Goal: Information Seeking & Learning: Learn about a topic

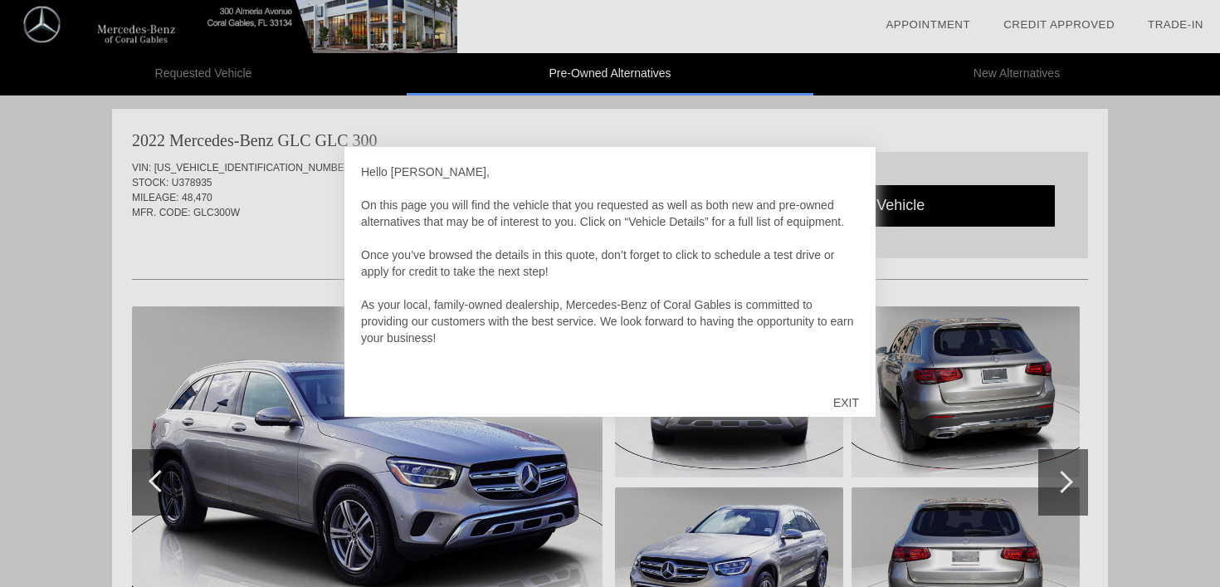
scroll to position [1359, 0]
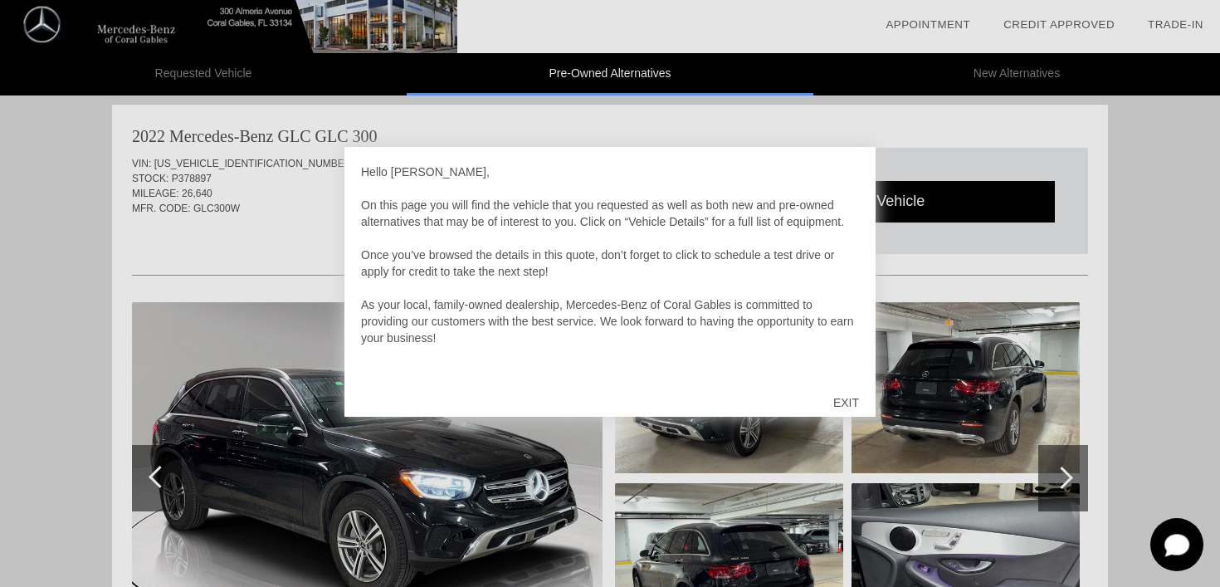
click at [232, 336] on div at bounding box center [610, 293] width 1220 height 587
click at [30, 319] on div at bounding box center [610, 293] width 1220 height 587
click at [845, 397] on div "EXIT" at bounding box center [845, 403] width 59 height 50
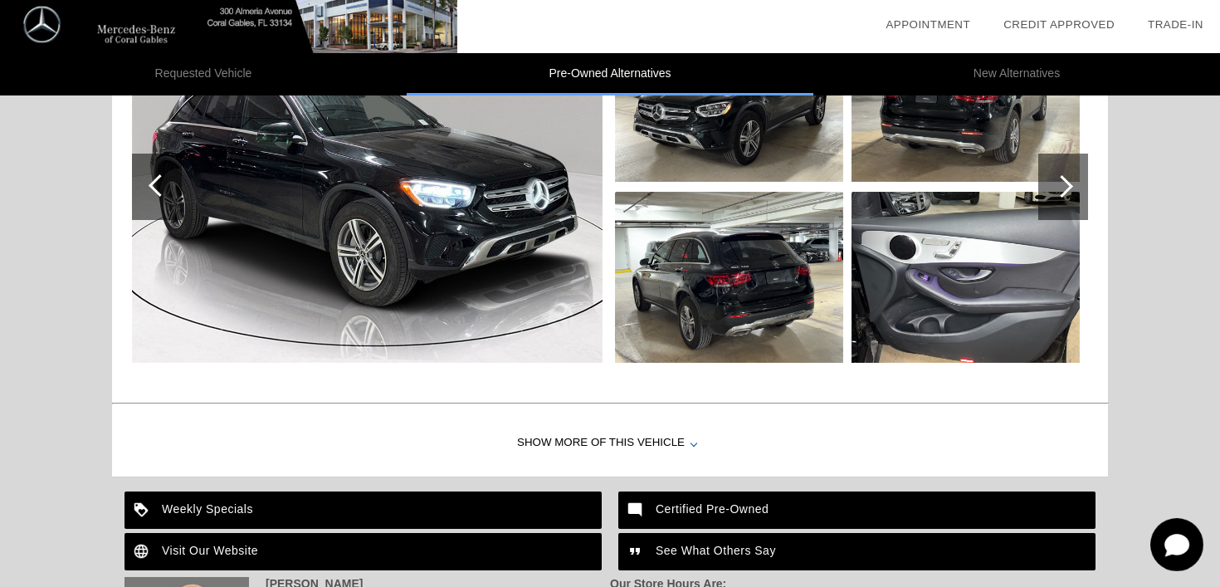
scroll to position [1654, 0]
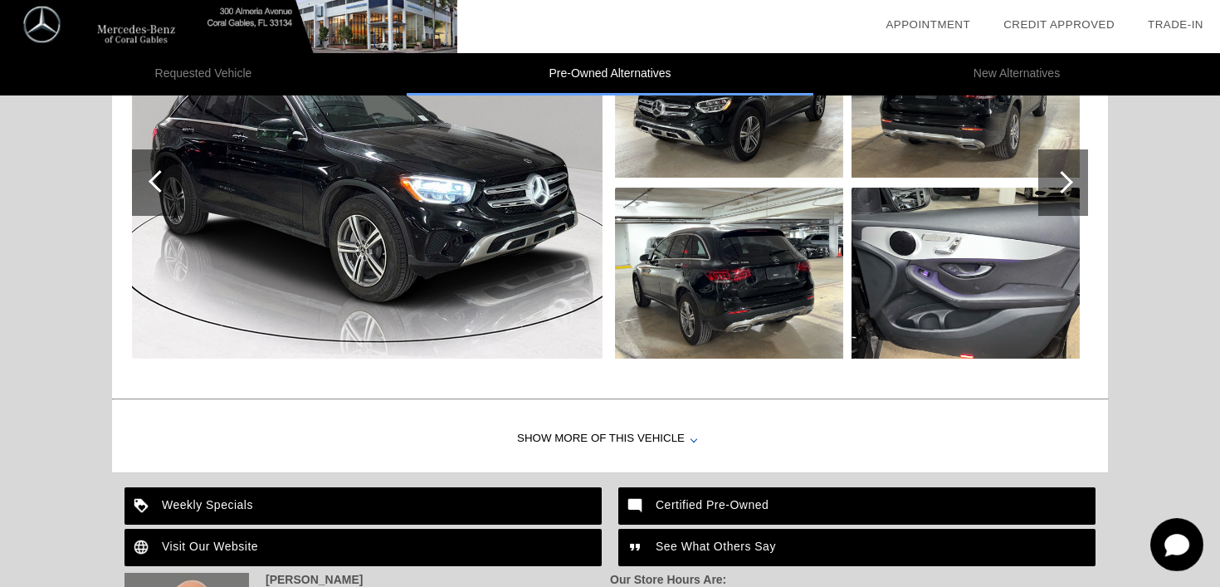
click at [884, 279] on img at bounding box center [965, 273] width 228 height 171
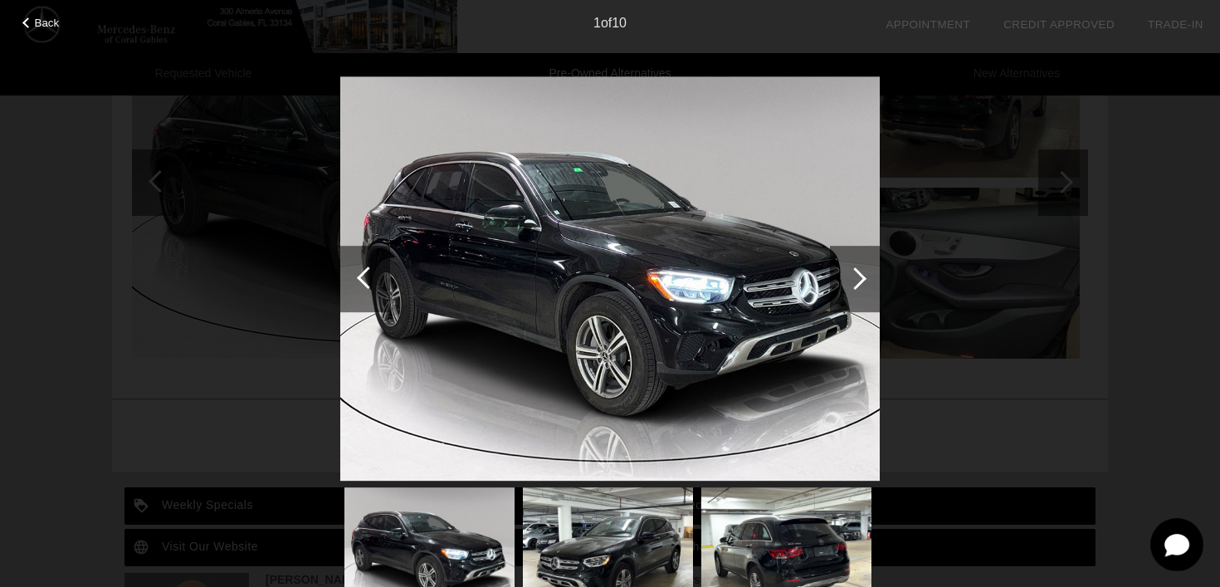
click at [864, 282] on div at bounding box center [855, 279] width 50 height 66
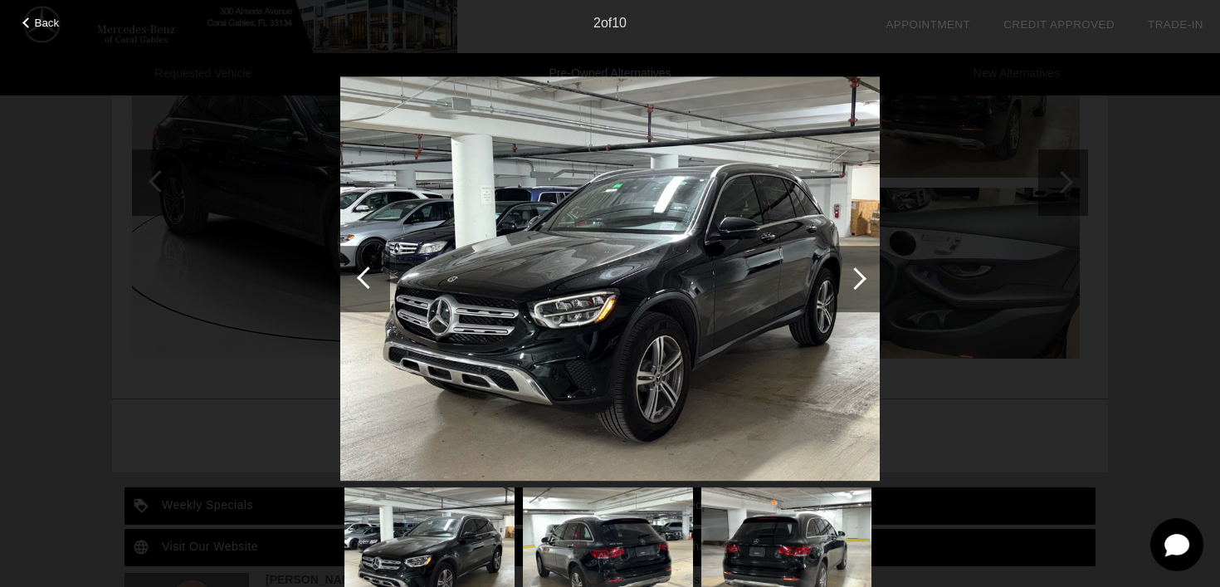
click at [864, 283] on div at bounding box center [855, 279] width 50 height 66
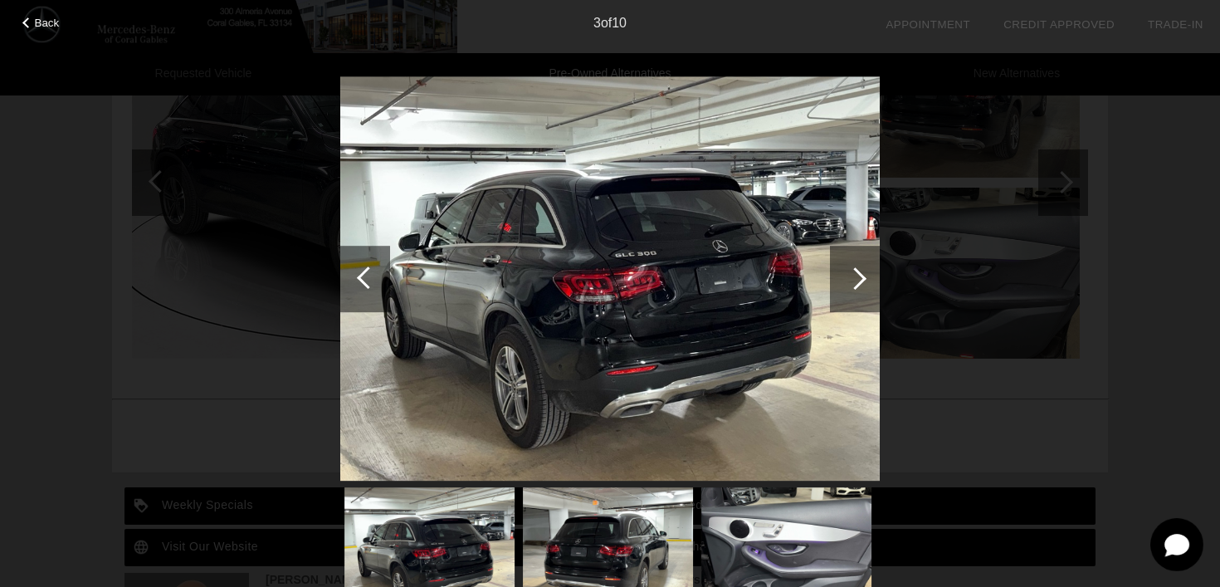
click at [864, 283] on div at bounding box center [855, 279] width 50 height 66
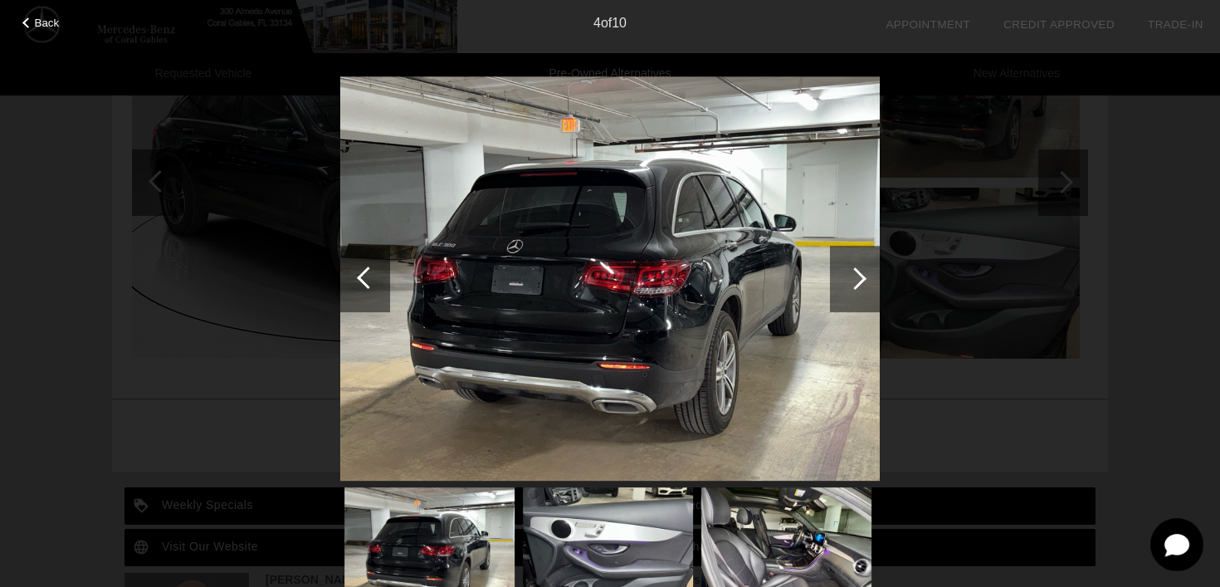
click at [864, 284] on div at bounding box center [855, 279] width 50 height 66
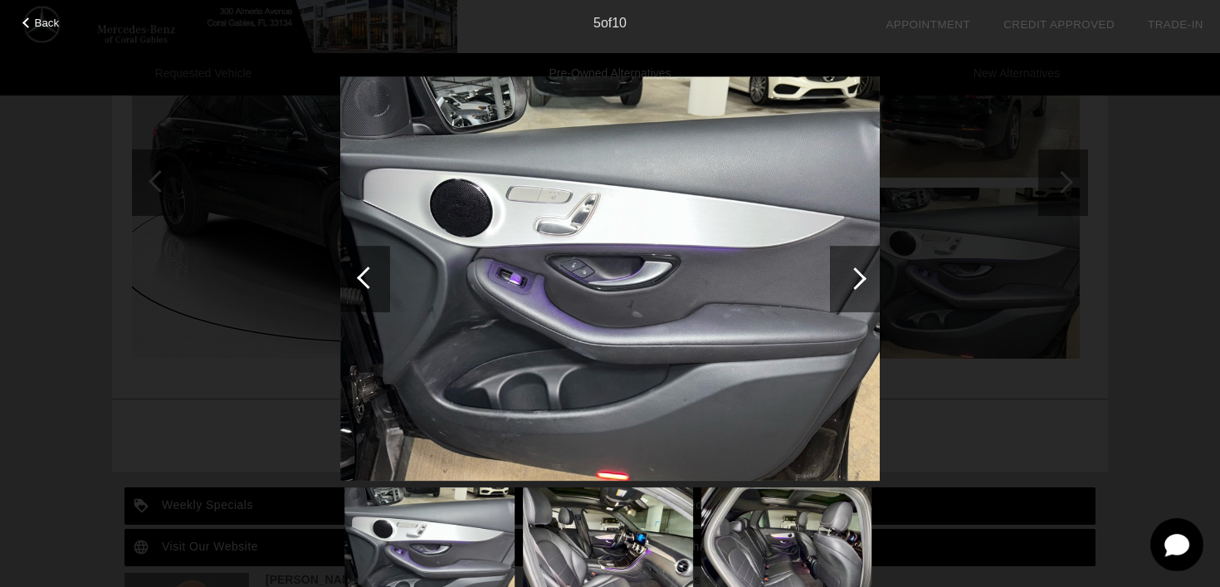
click at [864, 285] on div at bounding box center [855, 279] width 50 height 66
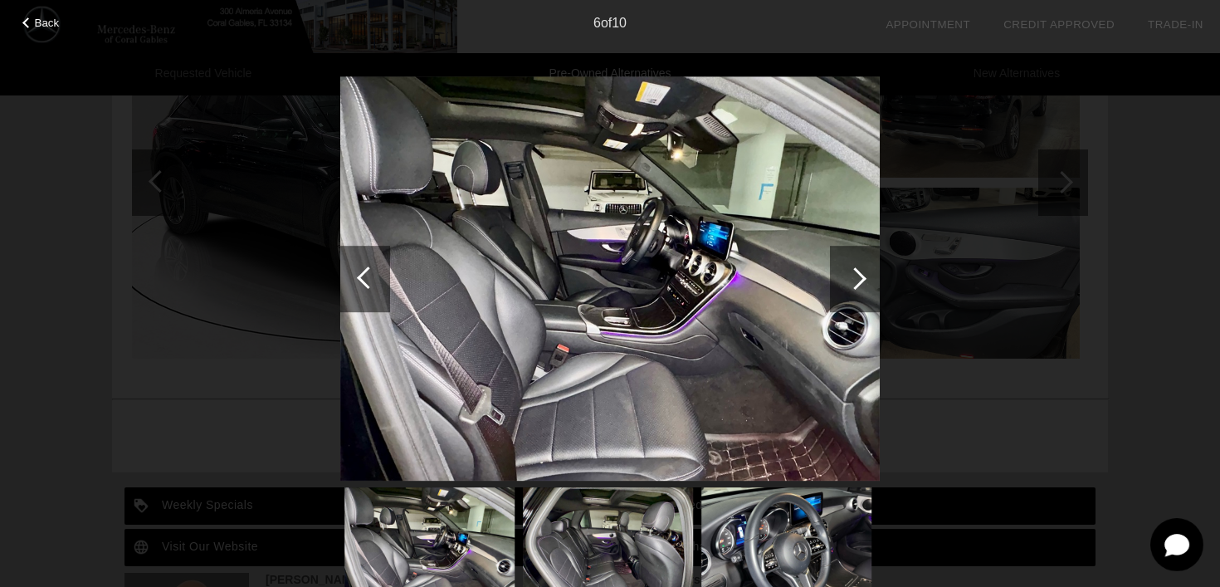
click at [864, 285] on div at bounding box center [855, 279] width 50 height 66
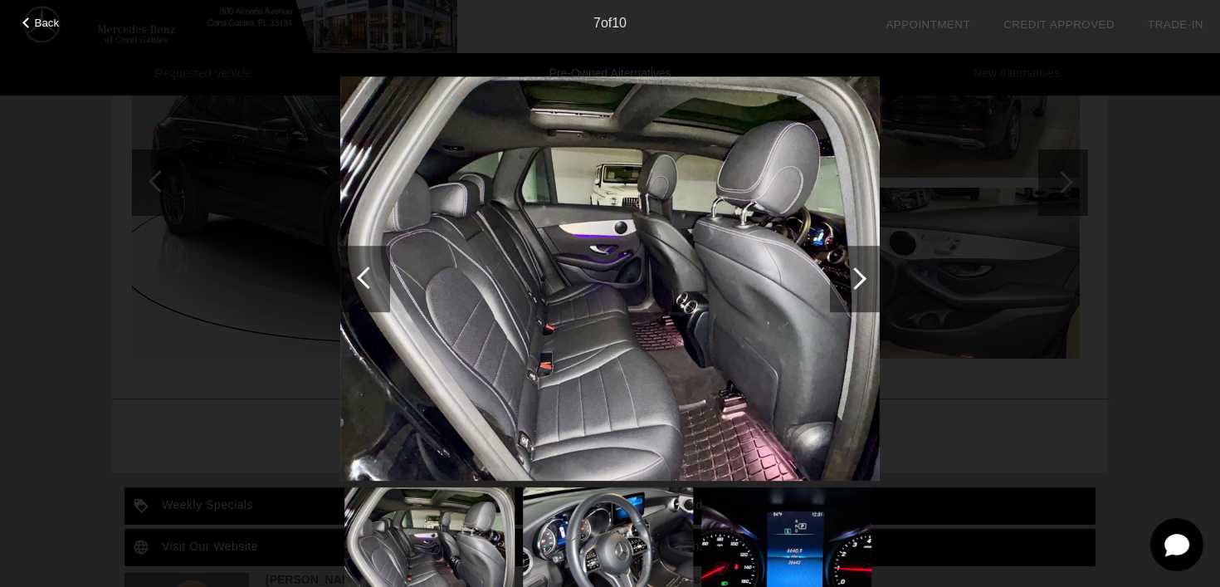
click at [33, 21] on div "Back" at bounding box center [41, 21] width 83 height 8
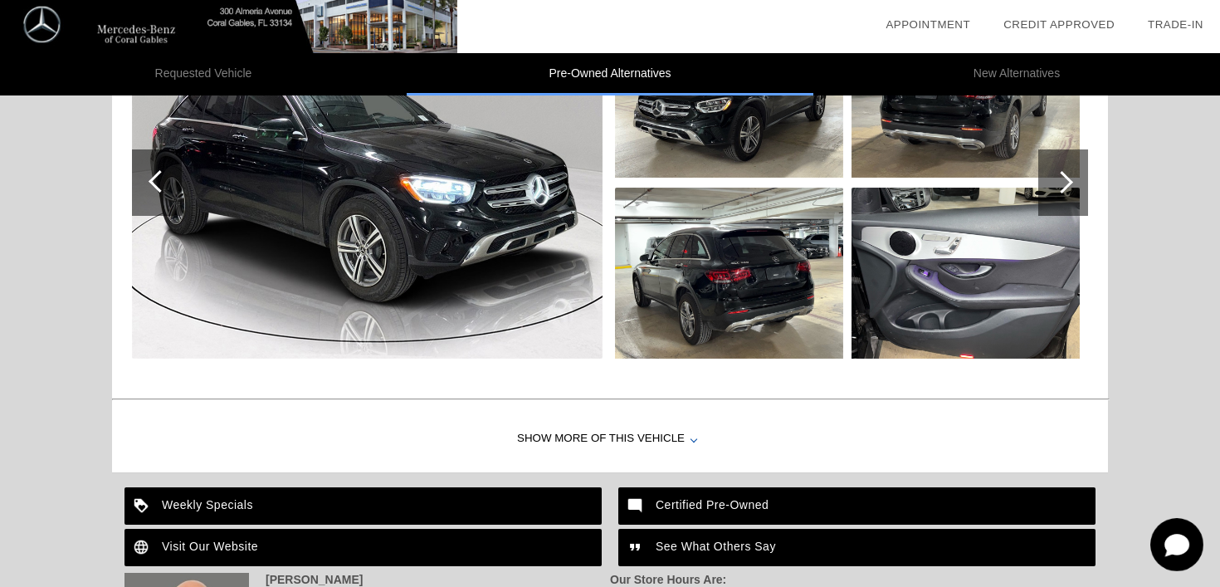
click at [33, 21] on img at bounding box center [228, 26] width 457 height 53
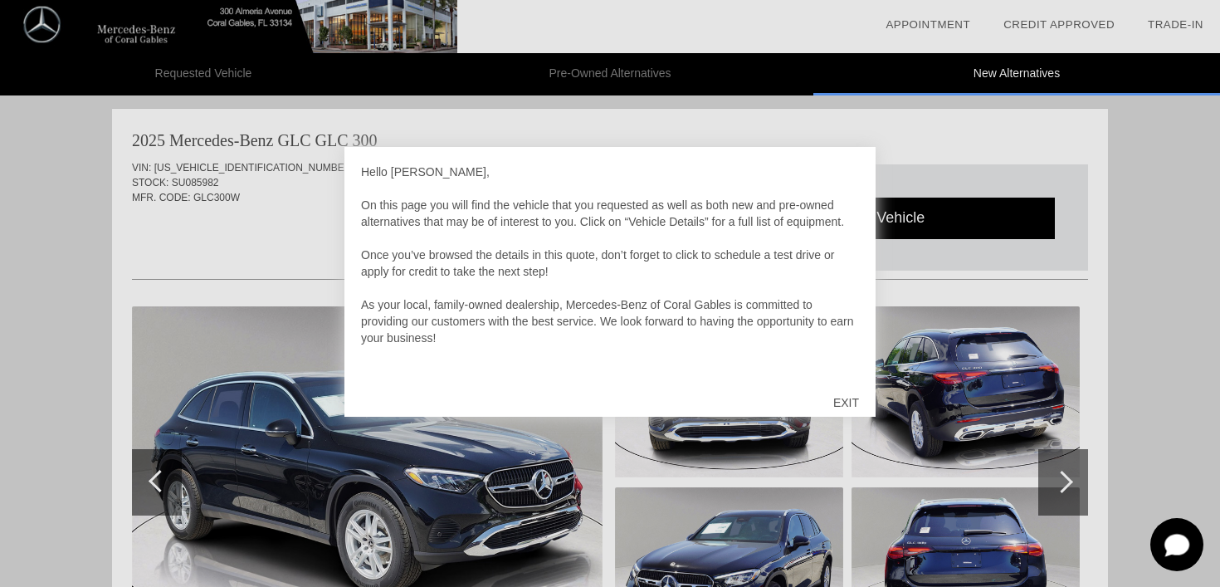
click at [847, 405] on div "EXIT" at bounding box center [845, 403] width 59 height 50
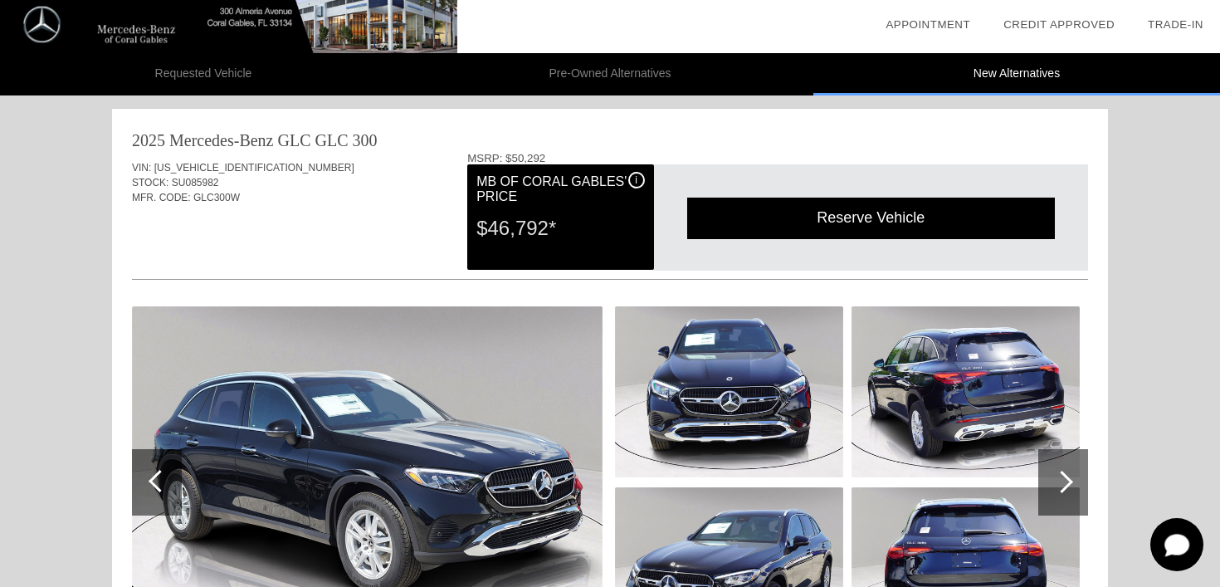
click at [758, 407] on img at bounding box center [729, 391] width 228 height 171
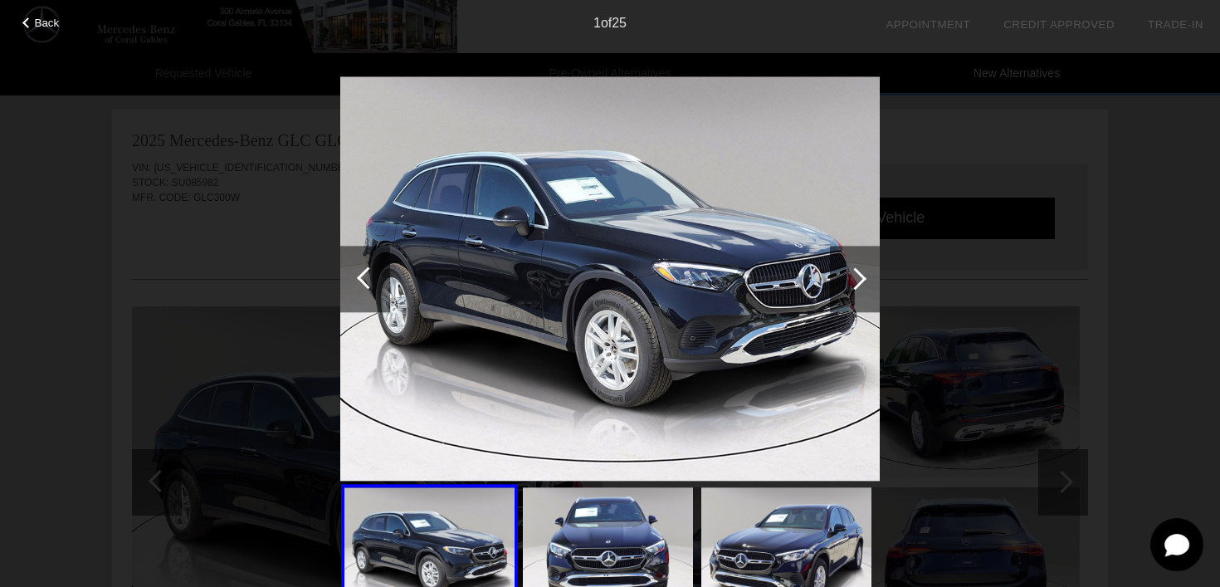
click at [859, 285] on div at bounding box center [855, 278] width 22 height 22
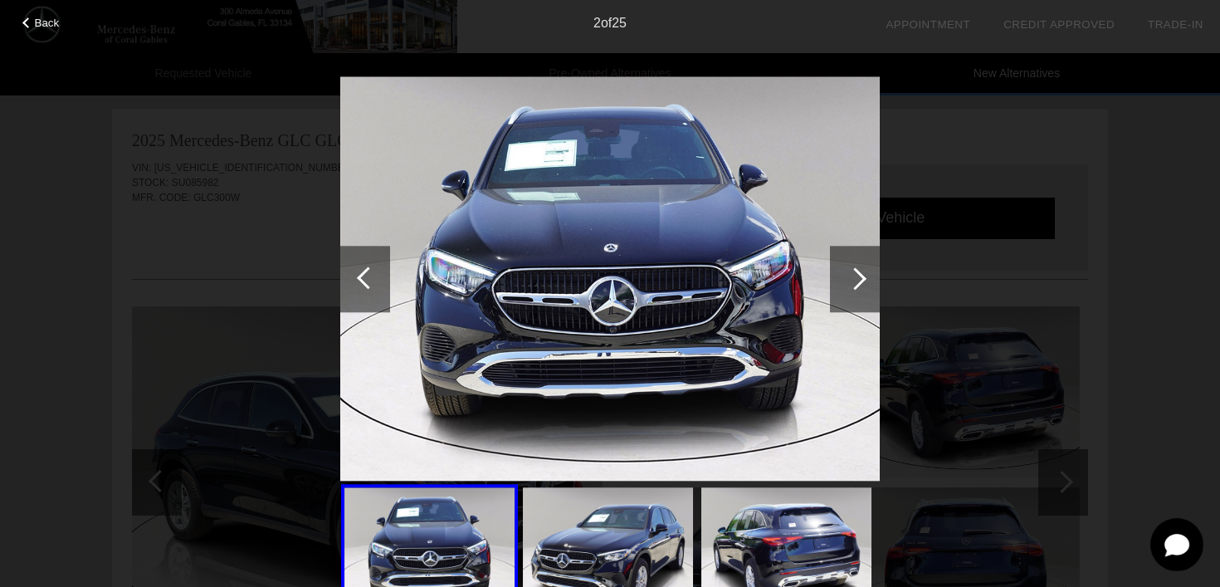
click at [859, 286] on div at bounding box center [855, 279] width 50 height 66
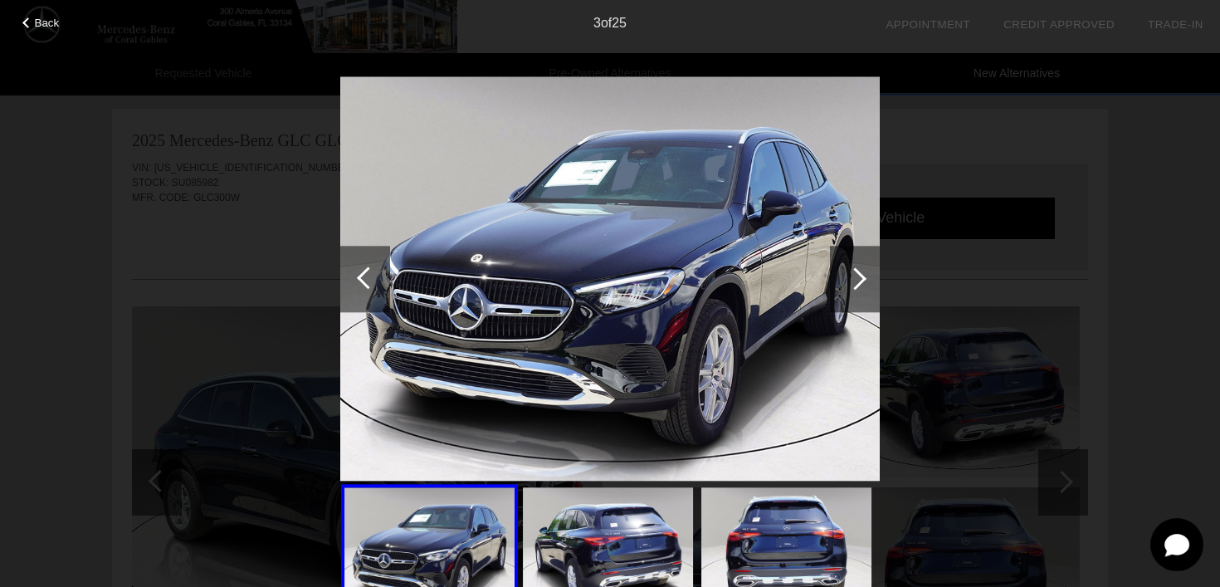
click at [859, 287] on div at bounding box center [855, 279] width 50 height 66
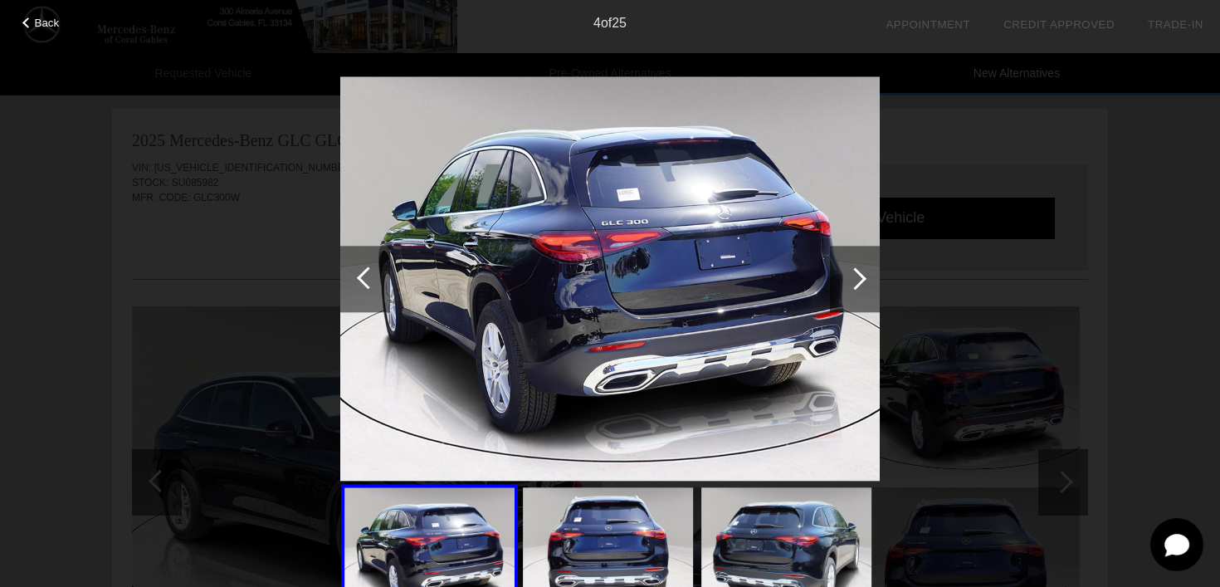
click at [859, 287] on div at bounding box center [855, 279] width 50 height 66
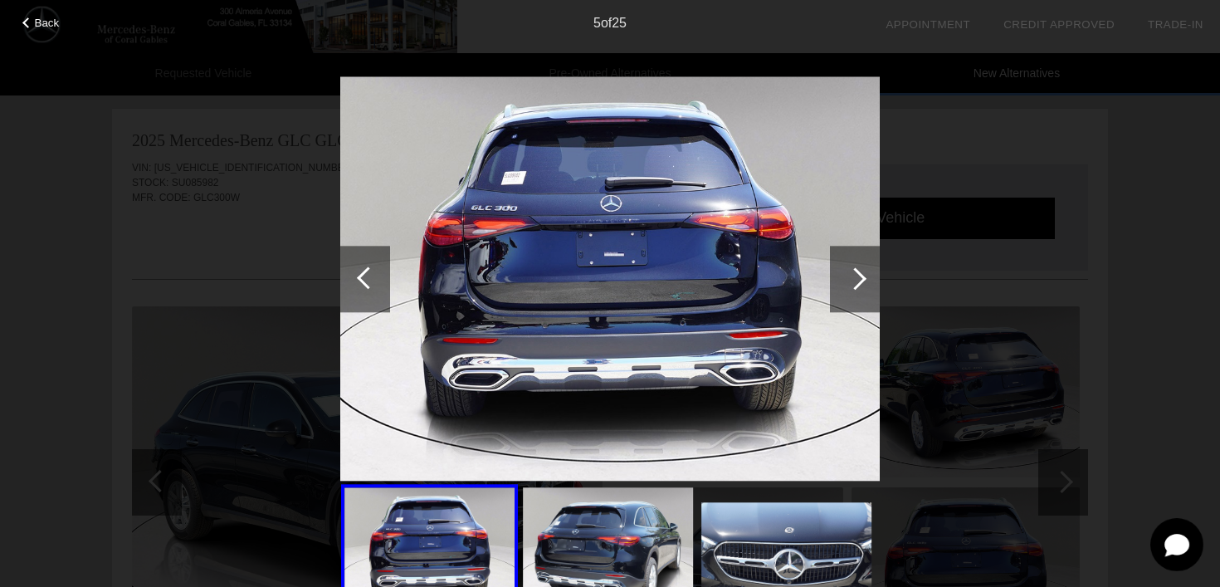
click at [859, 288] on div at bounding box center [855, 279] width 50 height 66
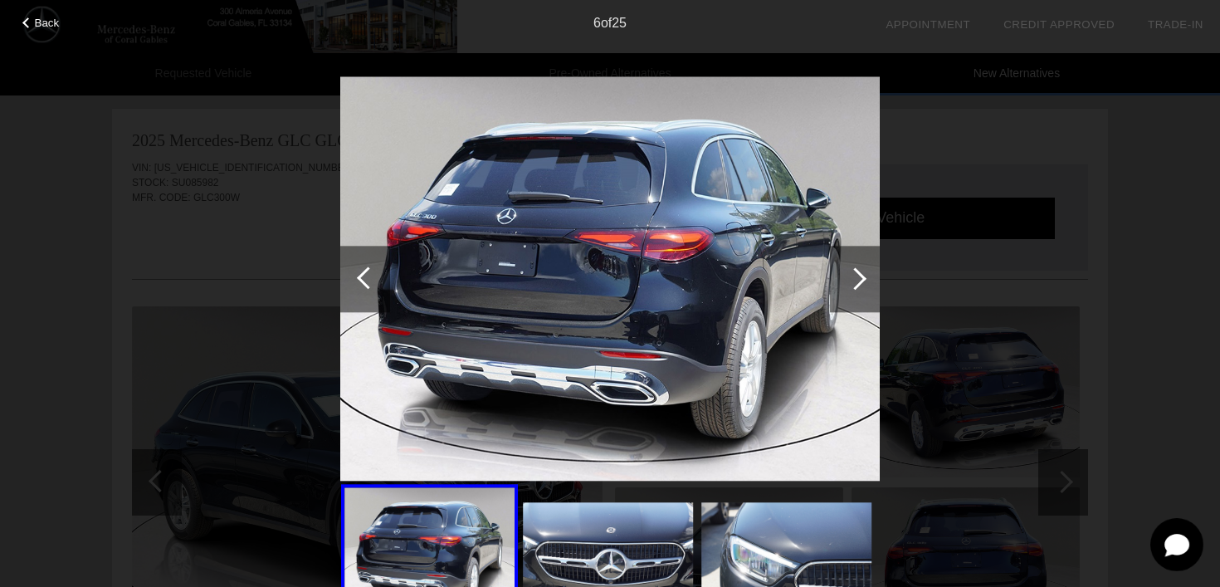
click at [859, 288] on div at bounding box center [855, 279] width 50 height 66
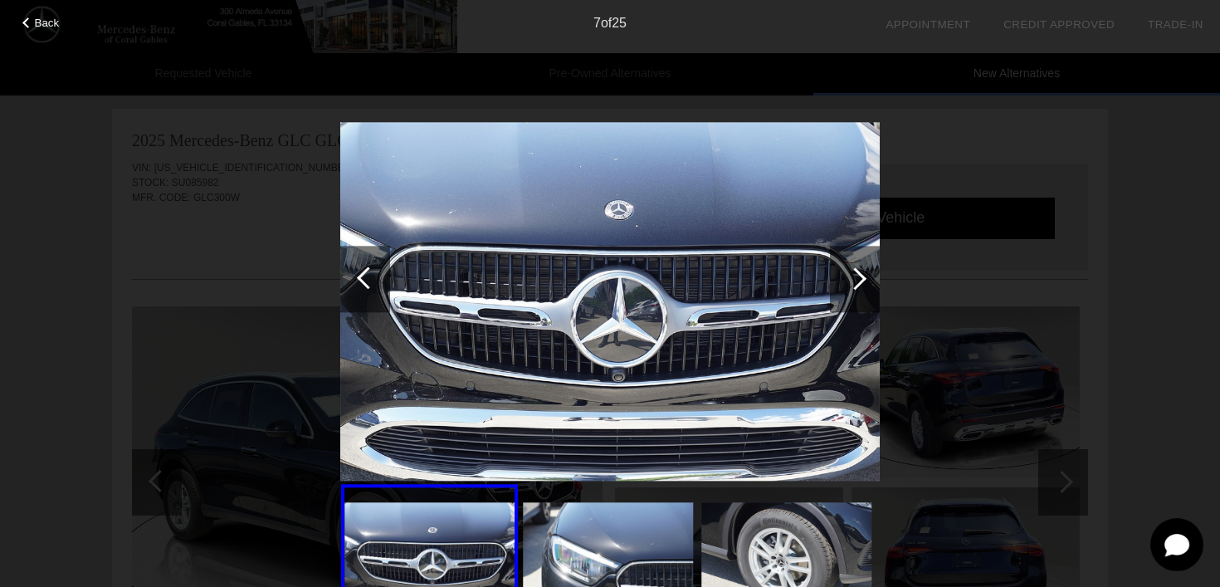
click at [859, 288] on div at bounding box center [855, 279] width 50 height 66
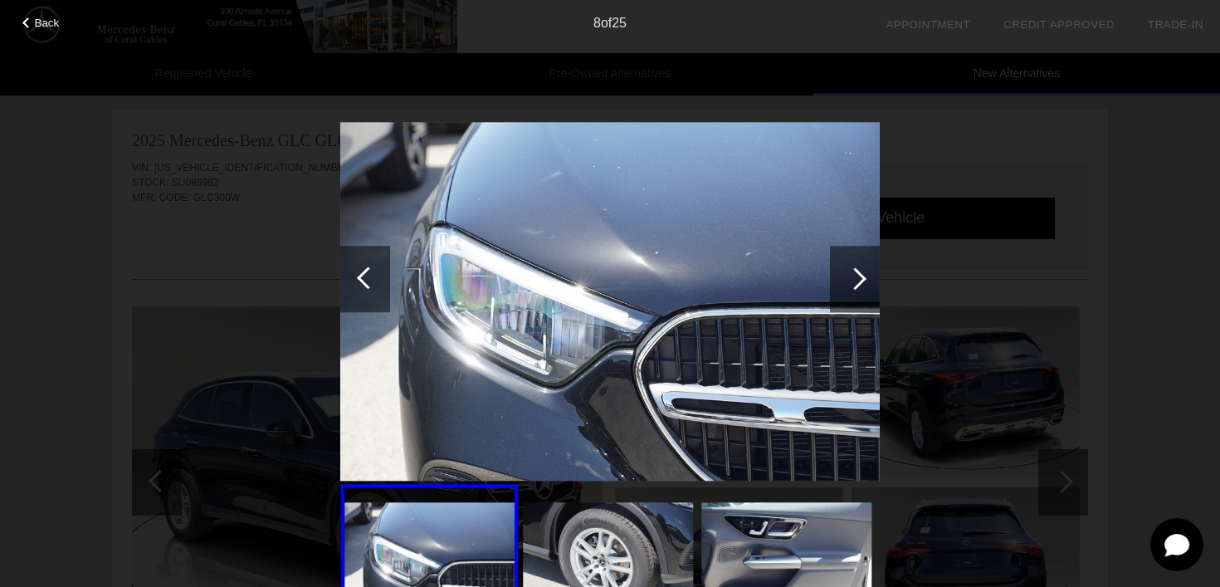
click at [859, 289] on div at bounding box center [855, 279] width 50 height 66
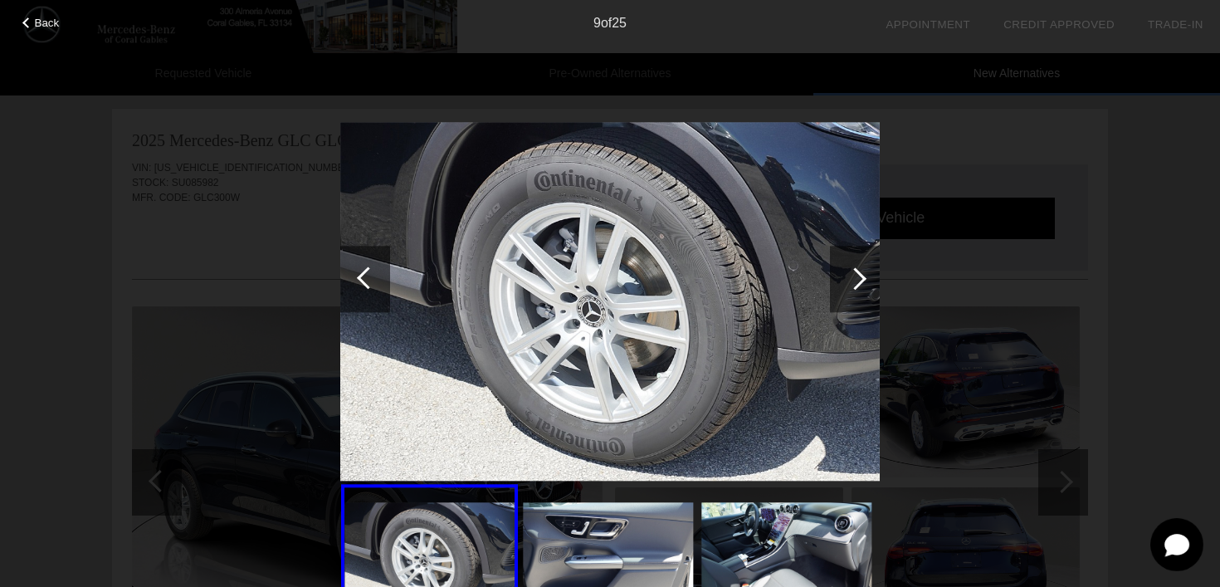
click at [859, 289] on div at bounding box center [855, 279] width 50 height 66
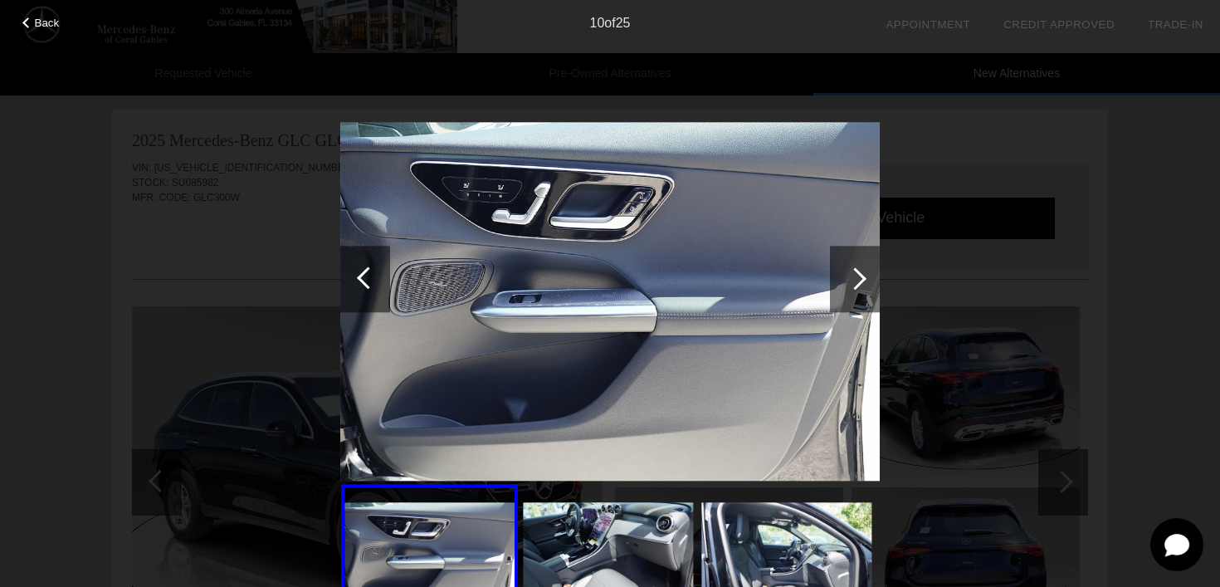
click at [859, 289] on div at bounding box center [855, 279] width 50 height 66
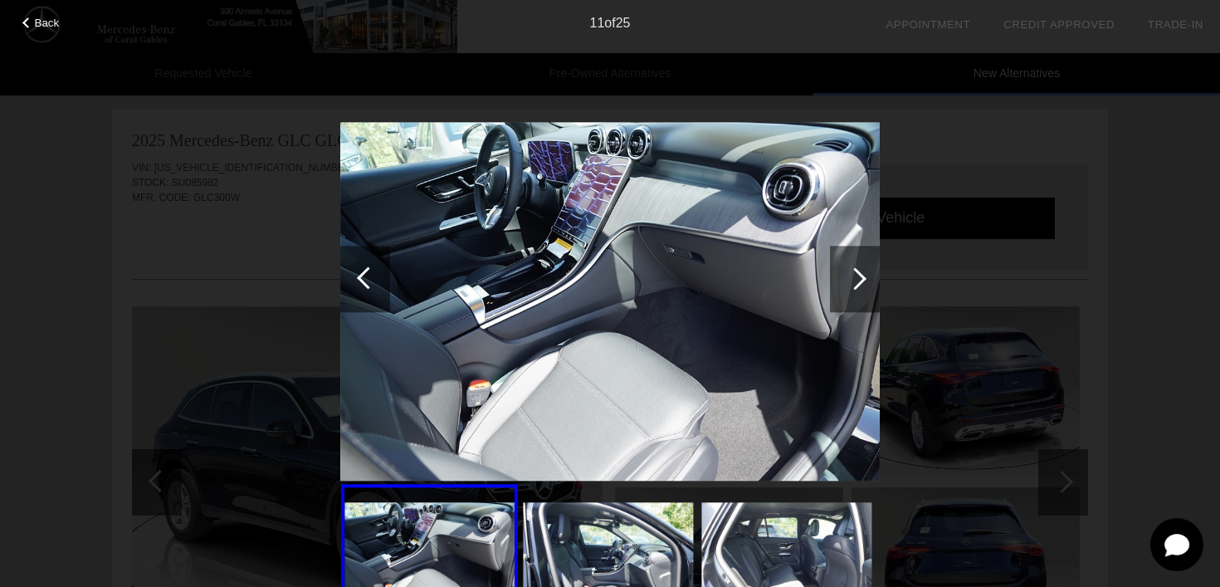
click at [859, 290] on div at bounding box center [855, 279] width 50 height 66
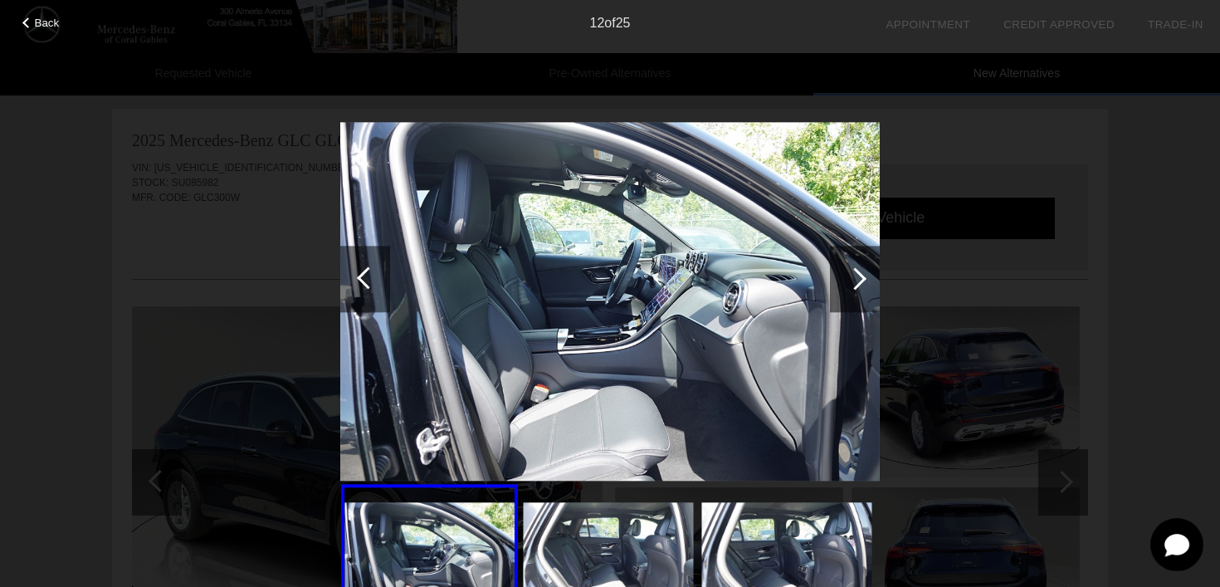
click at [859, 290] on div at bounding box center [855, 279] width 50 height 66
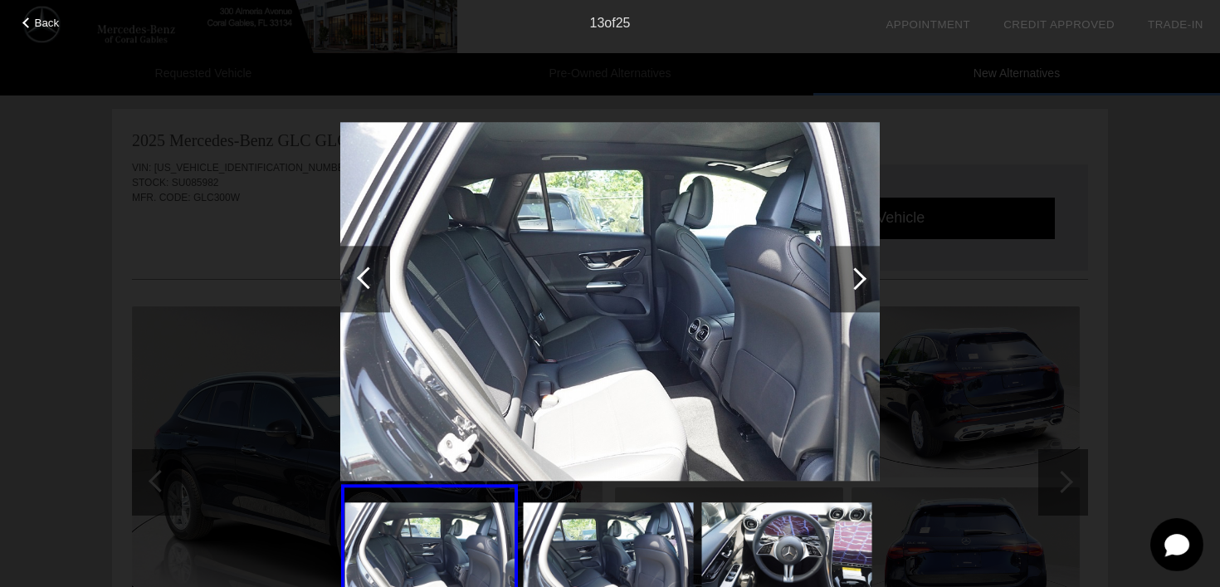
click at [859, 290] on div at bounding box center [855, 279] width 50 height 66
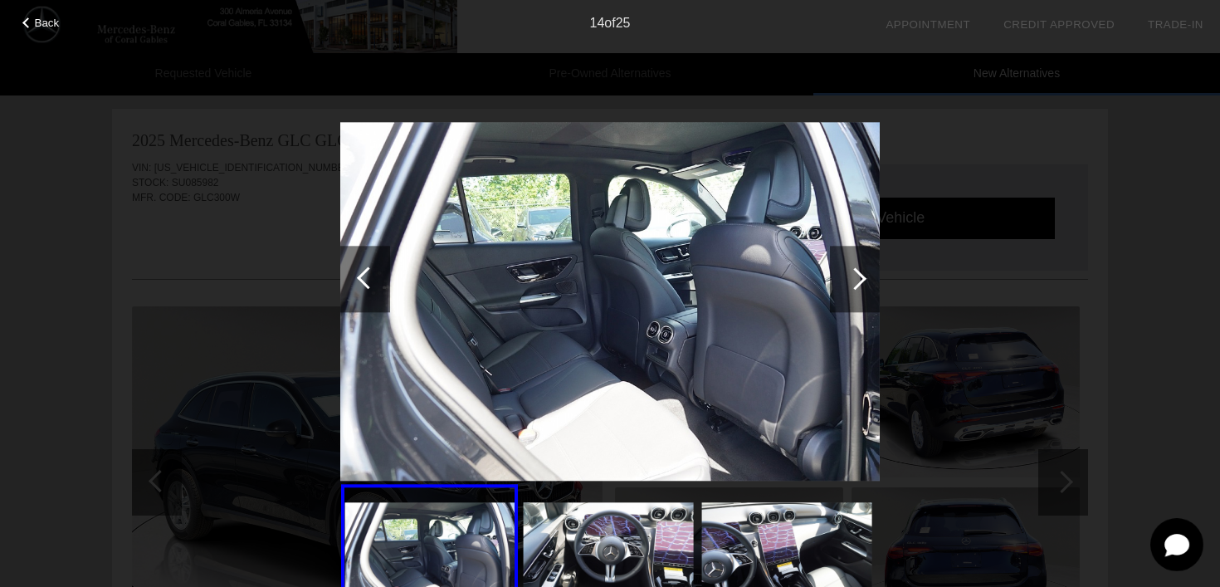
click at [859, 290] on div at bounding box center [855, 279] width 50 height 66
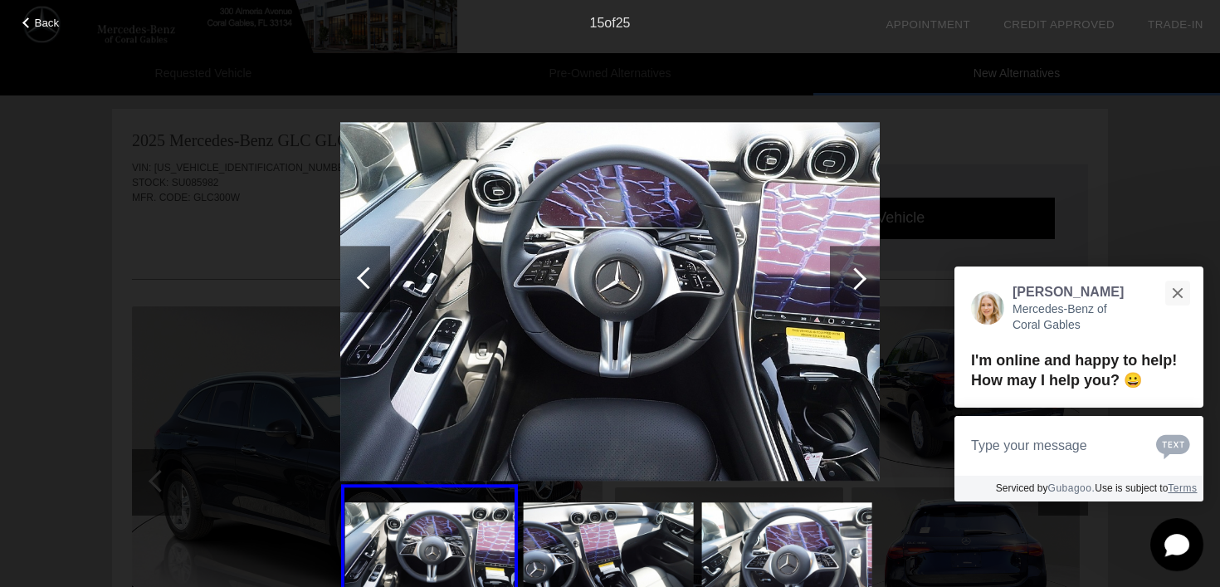
click at [859, 290] on div at bounding box center [855, 279] width 50 height 66
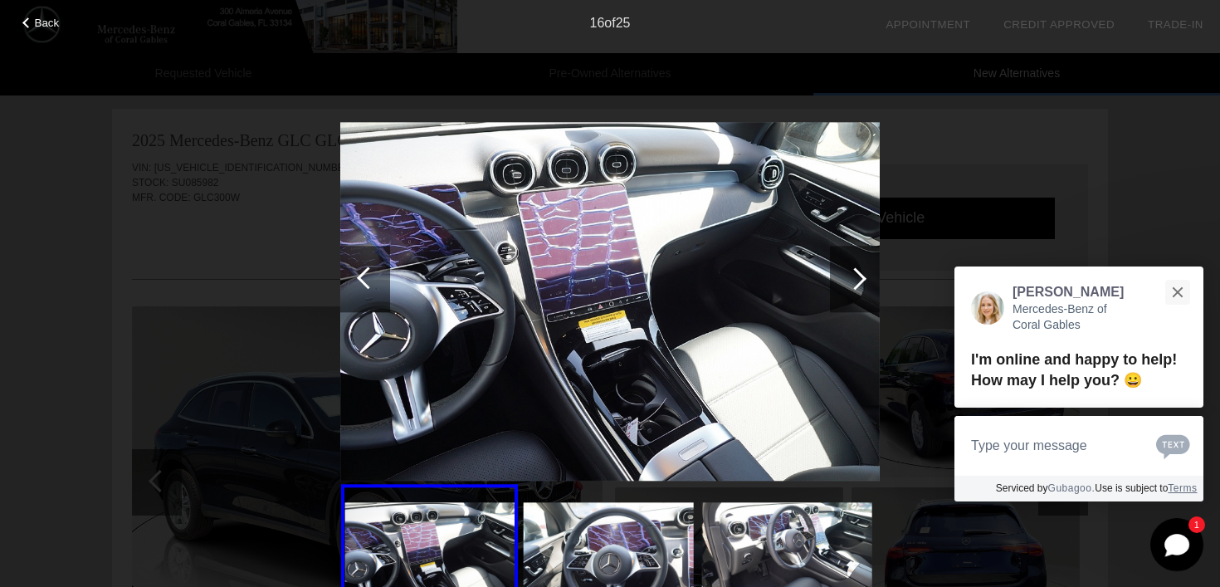
click at [859, 290] on div at bounding box center [855, 279] width 50 height 66
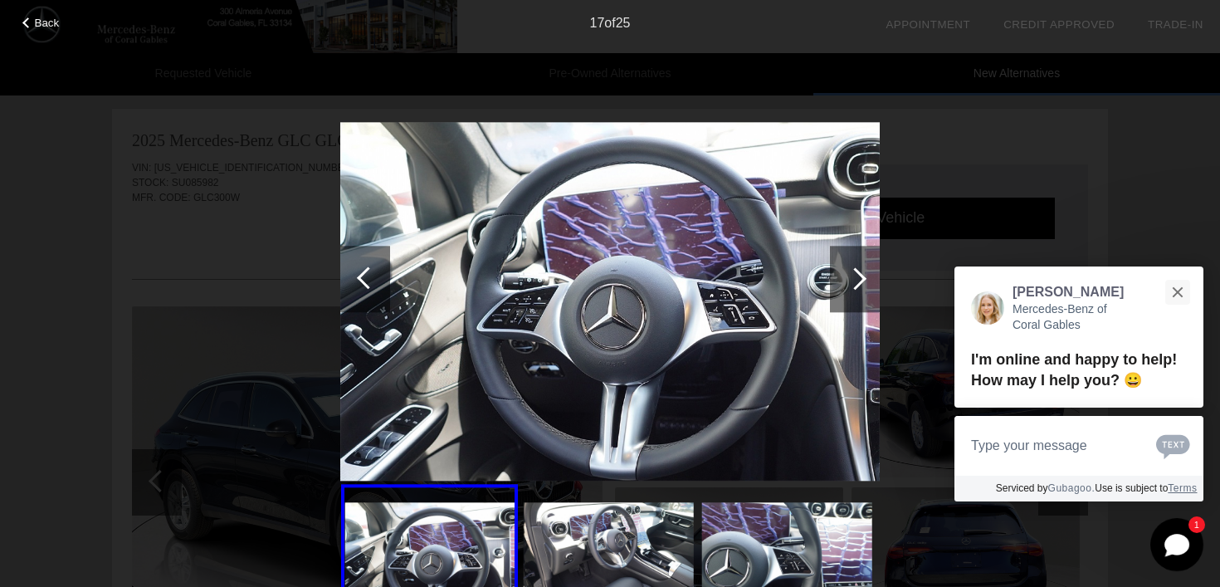
click at [859, 290] on div at bounding box center [855, 279] width 50 height 66
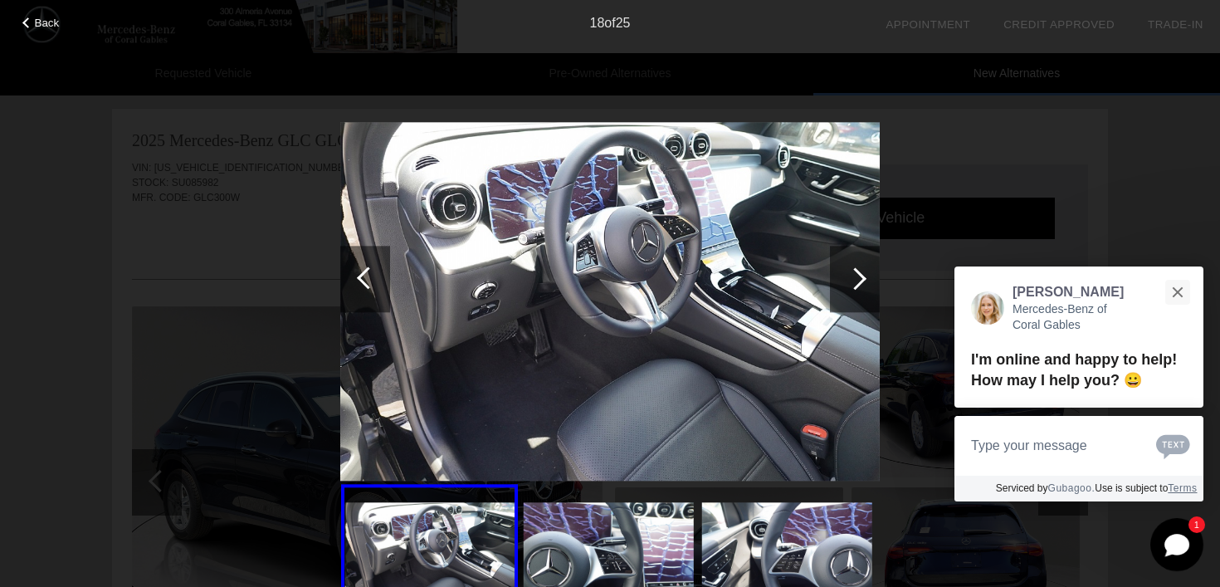
click at [859, 290] on div at bounding box center [855, 279] width 50 height 66
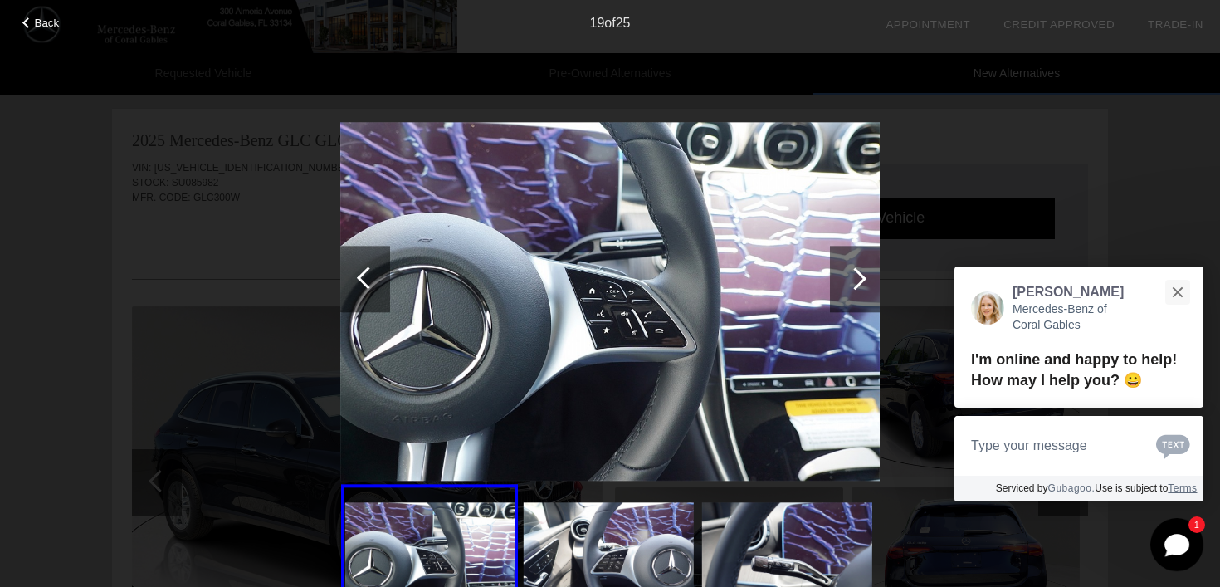
click at [859, 291] on div at bounding box center [855, 279] width 50 height 66
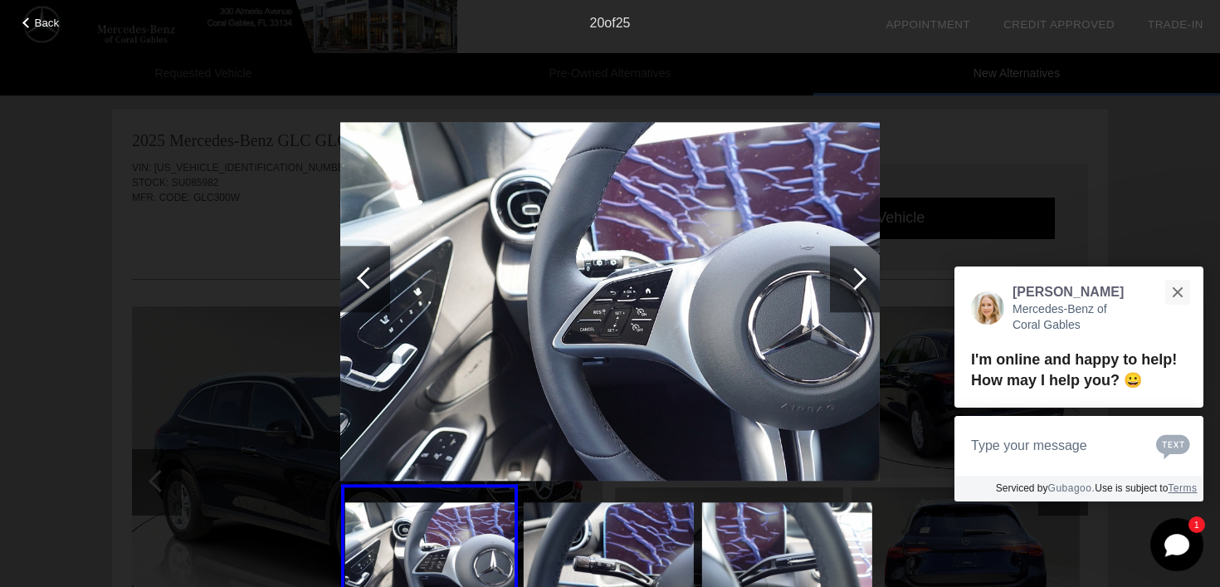
click at [859, 292] on div at bounding box center [855, 279] width 50 height 66
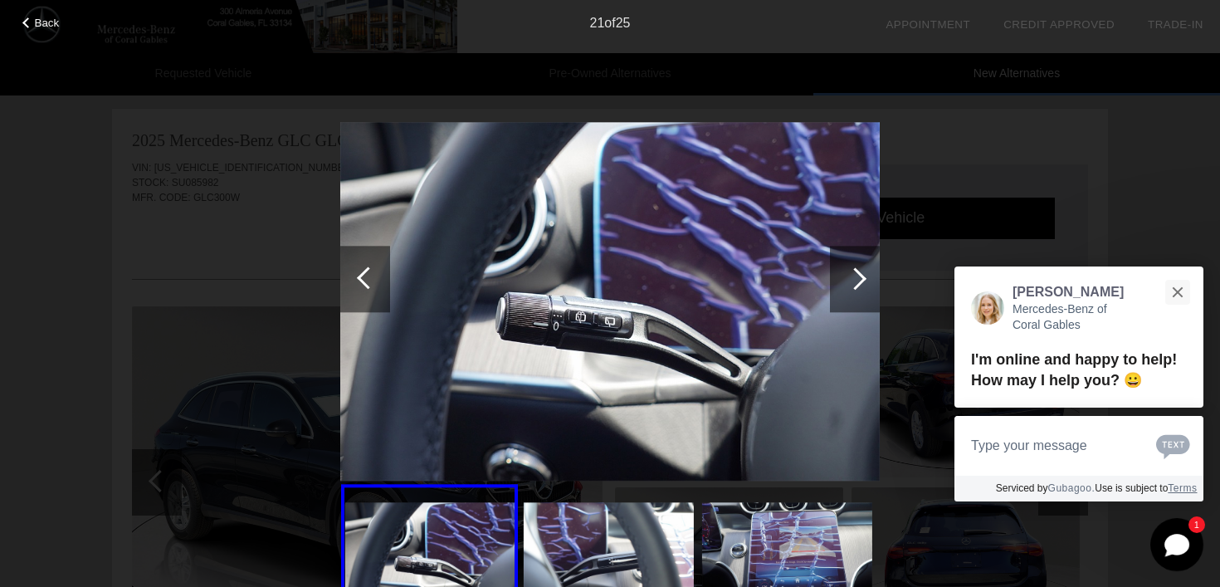
click at [859, 292] on div at bounding box center [855, 279] width 50 height 66
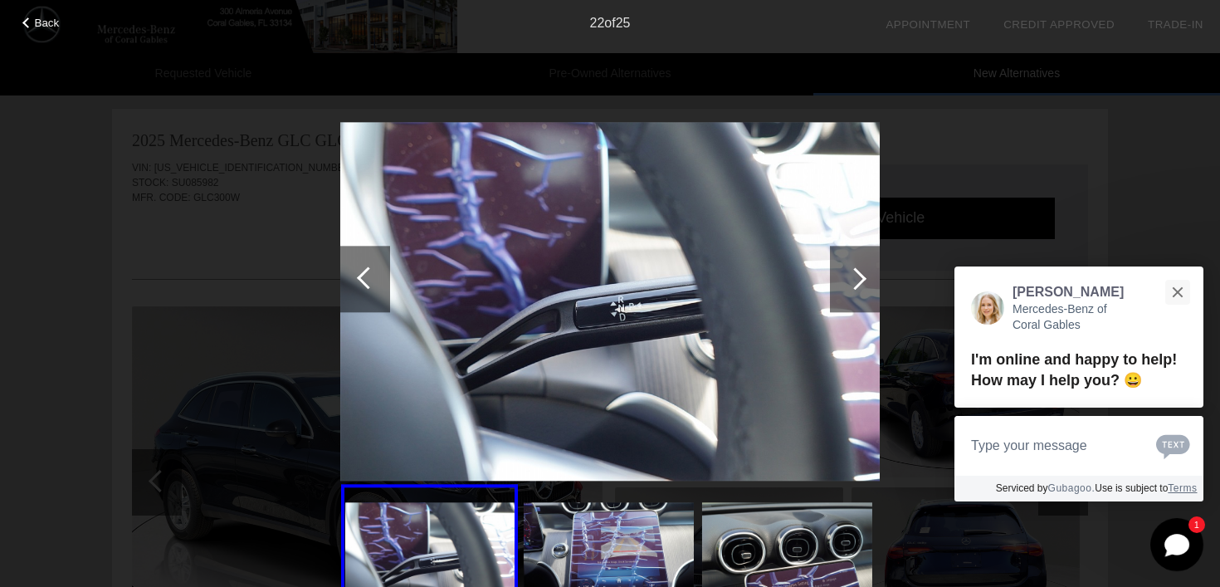
click at [859, 293] on div at bounding box center [855, 279] width 50 height 66
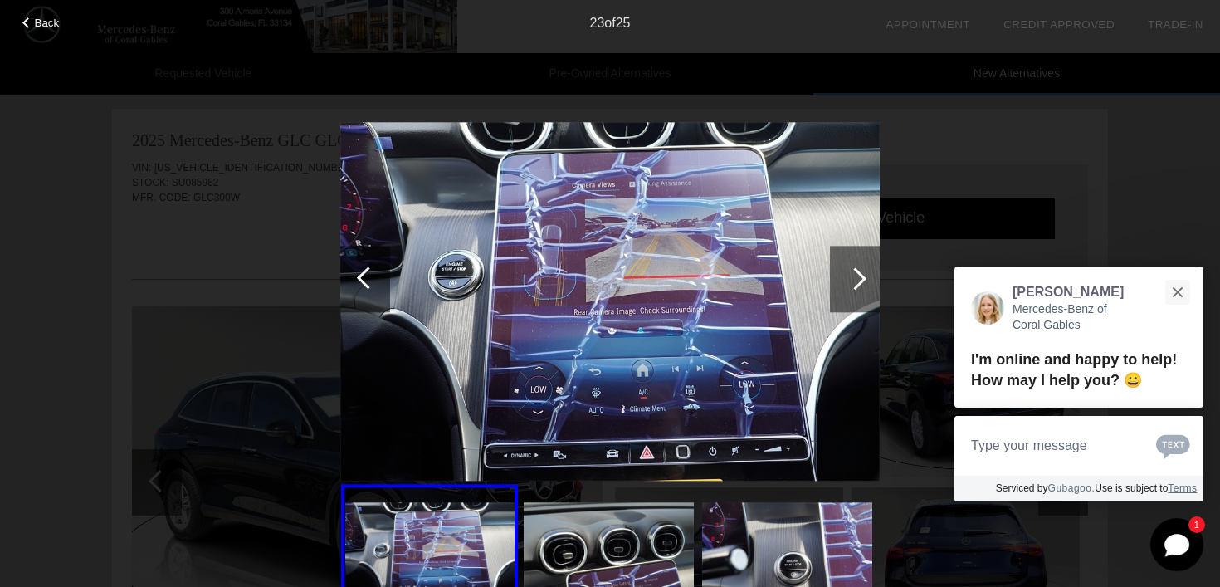
click at [859, 293] on div at bounding box center [855, 279] width 50 height 66
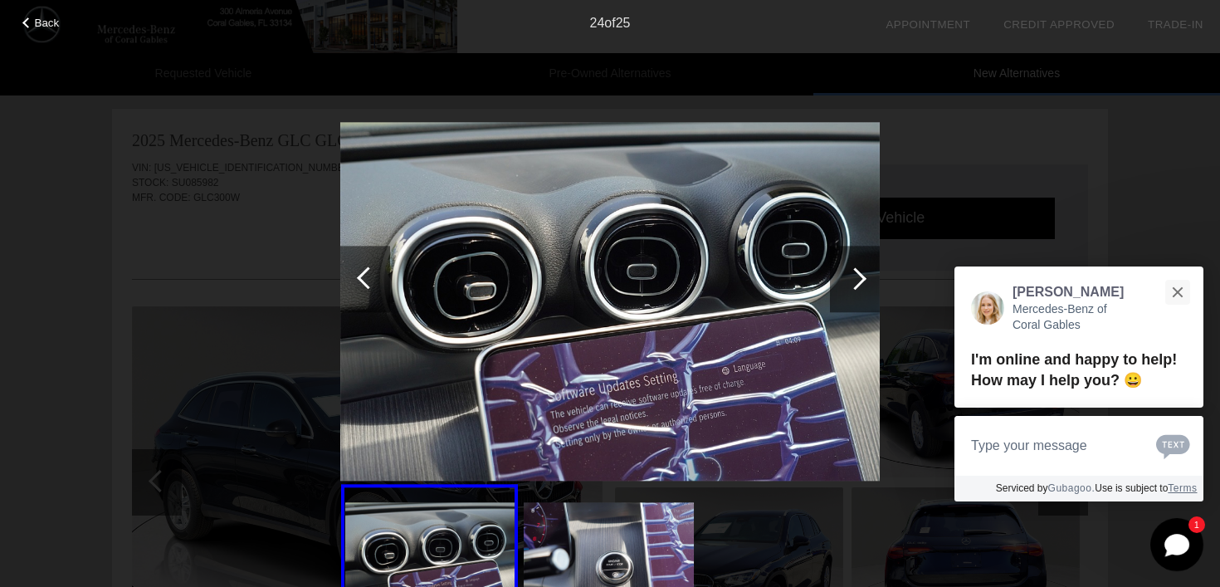
click at [859, 293] on div at bounding box center [855, 279] width 50 height 66
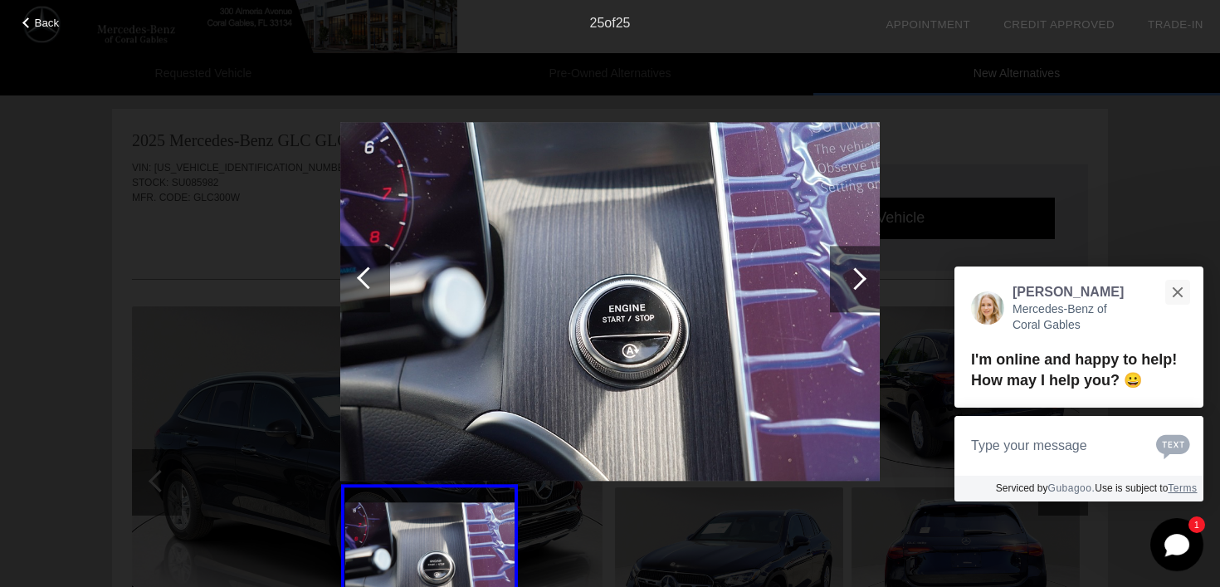
click at [860, 293] on div at bounding box center [855, 279] width 50 height 66
click at [859, 291] on div at bounding box center [855, 279] width 50 height 66
click at [854, 276] on div at bounding box center [855, 278] width 22 height 22
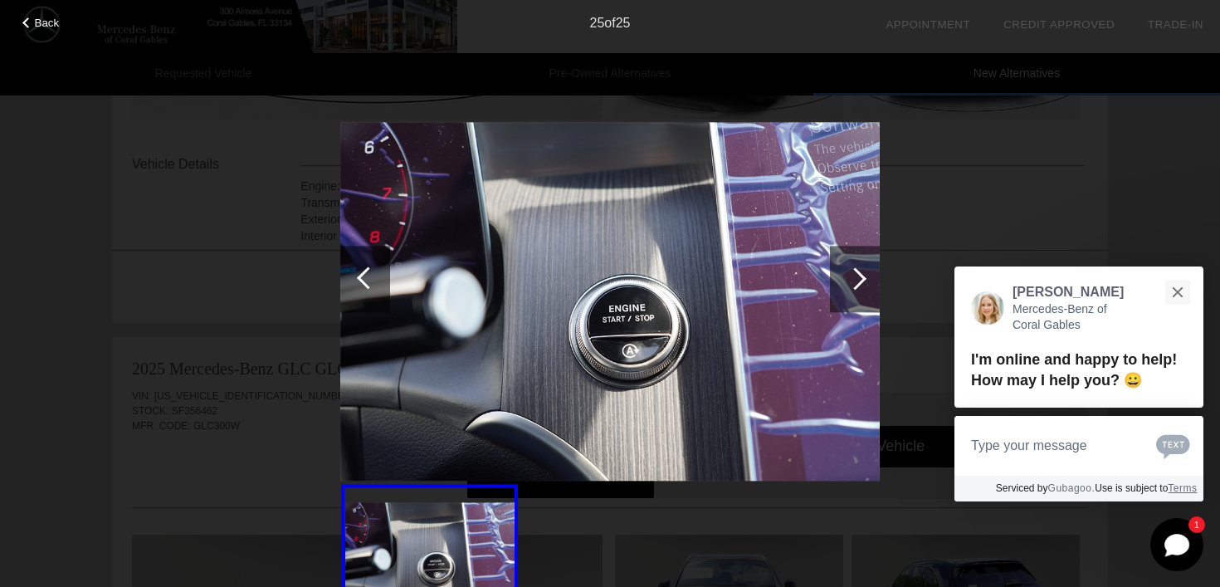
scroll to position [543, 0]
